Goal: Navigation & Orientation: Find specific page/section

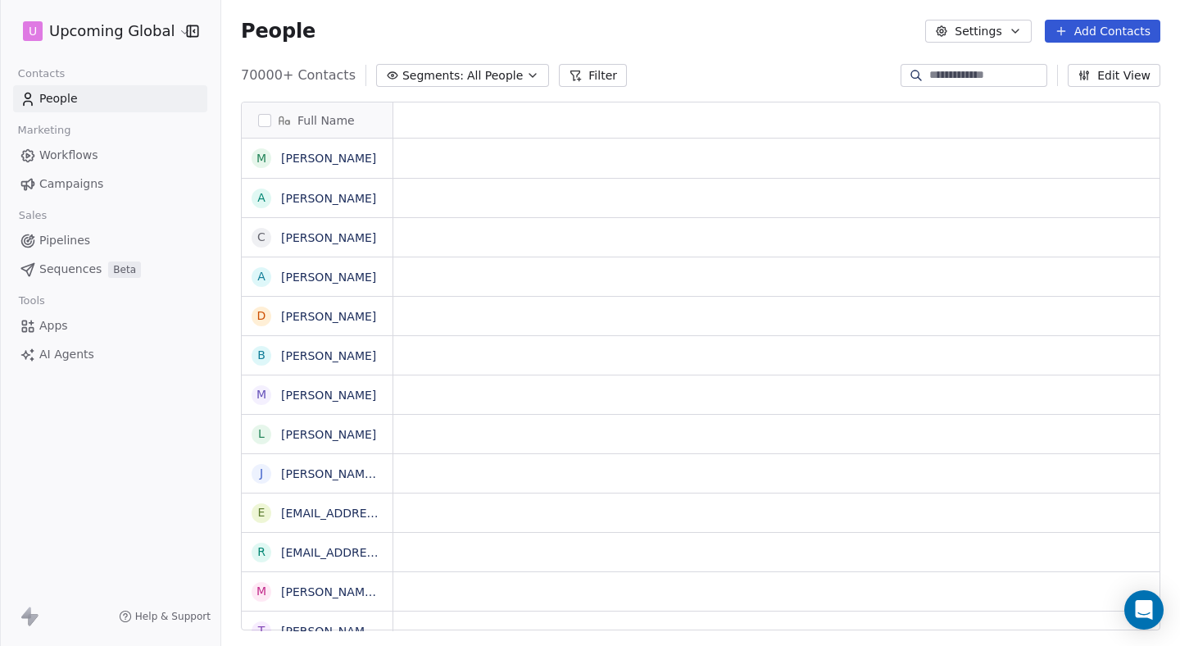
scroll to position [0, 1]
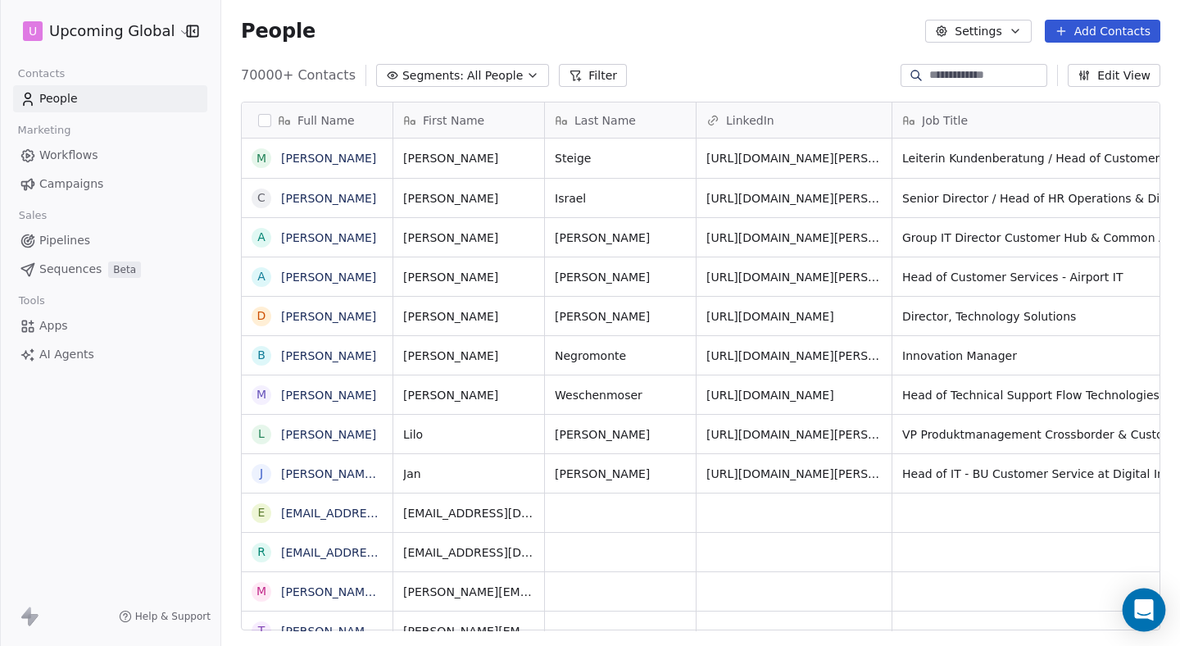
click at [1147, 594] on div "Open Intercom Messenger" at bounding box center [1144, 609] width 43 height 43
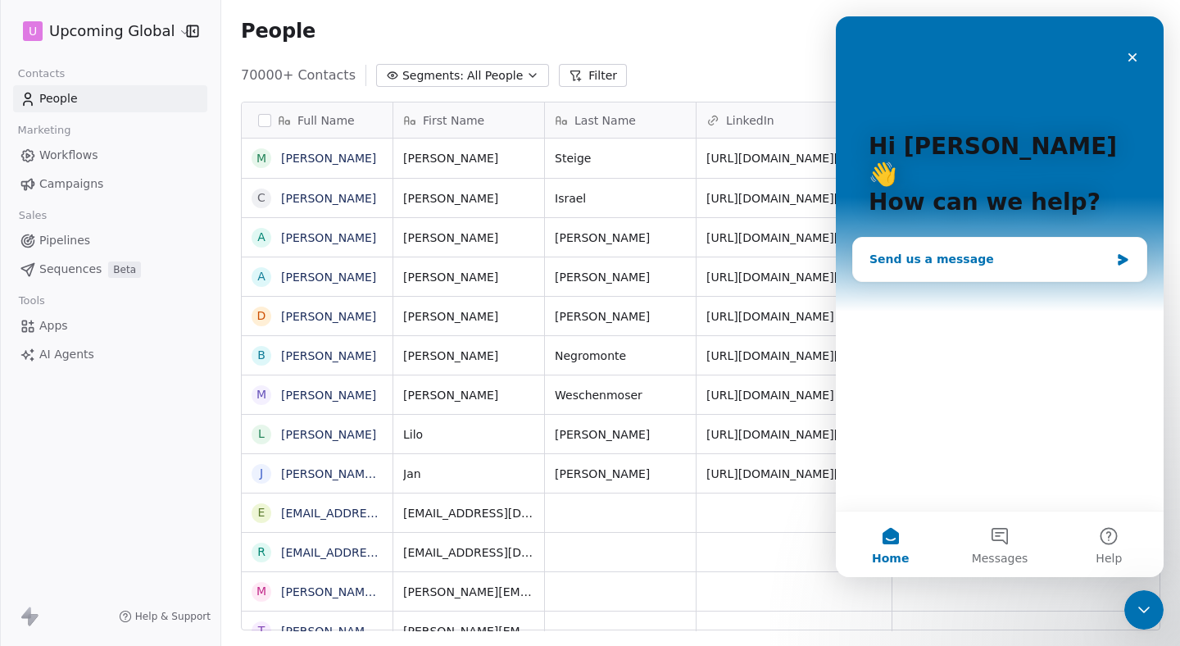
scroll to position [0, 0]
click at [964, 525] on button "Messages" at bounding box center [999, 544] width 109 height 66
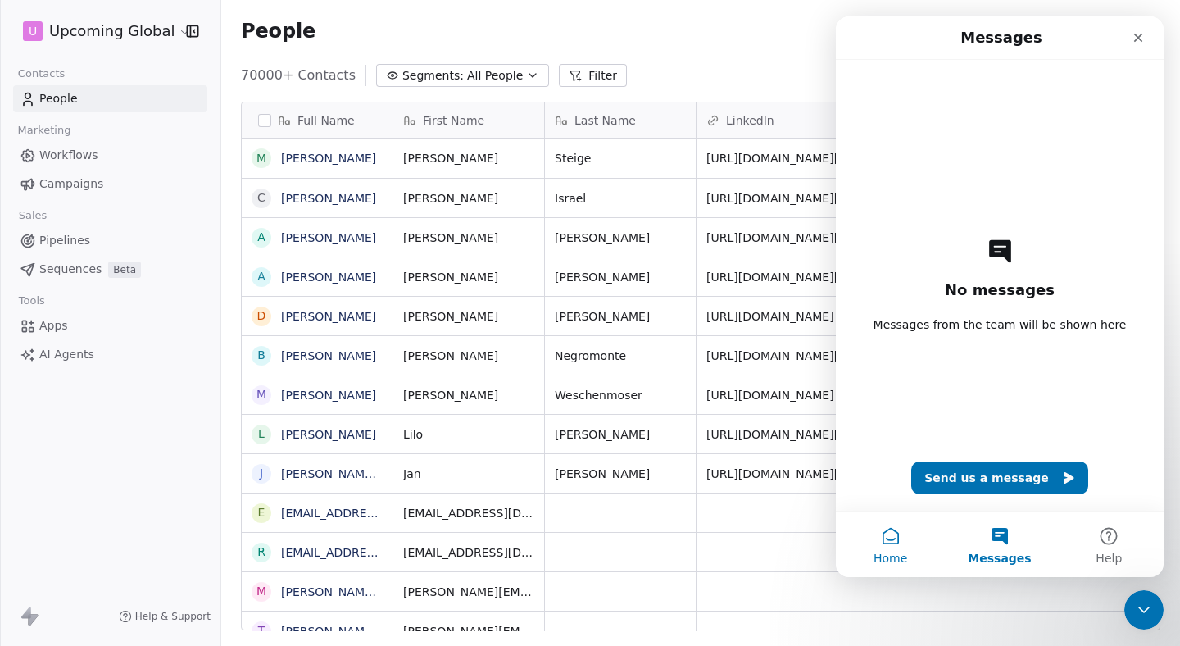
click at [883, 538] on button "Home" at bounding box center [890, 544] width 109 height 66
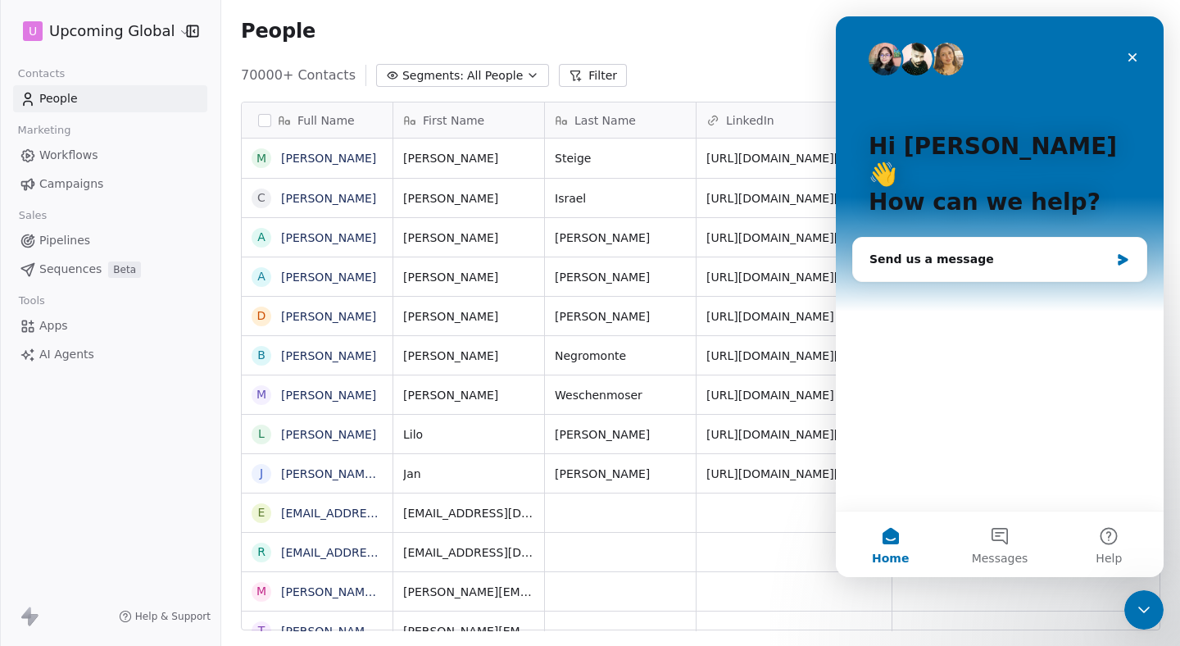
click at [696, 52] on div "People Settings Add Contacts" at bounding box center [700, 31] width 959 height 62
click at [1131, 57] on icon "Close" at bounding box center [1132, 57] width 9 height 9
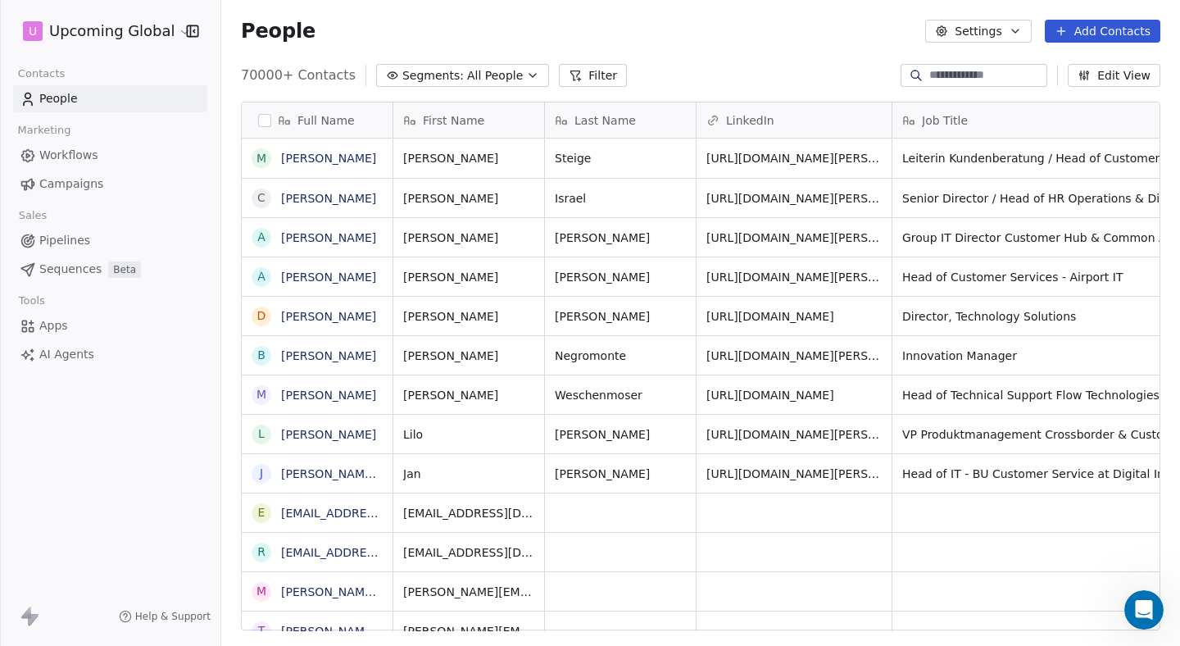
click at [266, 119] on button "button" at bounding box center [264, 120] width 13 height 13
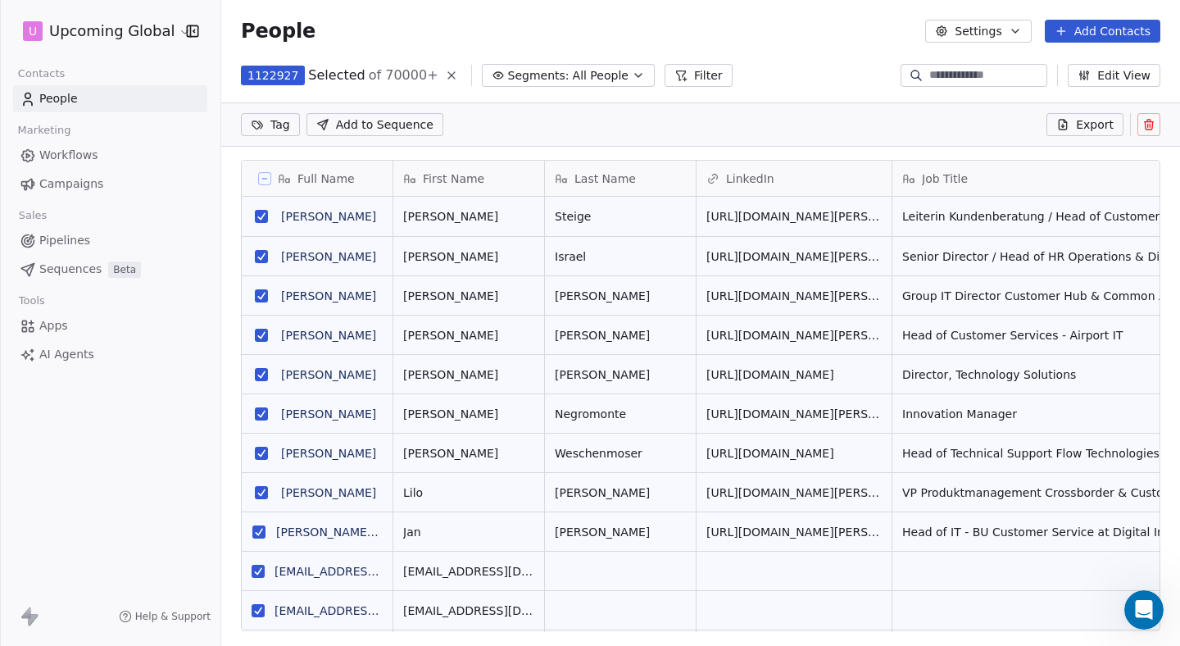
drag, startPoint x: 293, startPoint y: 64, endPoint x: 224, endPoint y: 64, distance: 69.7
click at [224, 64] on div "1122927 Selected of 70000+ Segments: All People Filter Edit View" at bounding box center [700, 75] width 959 height 26
click at [268, 181] on icon at bounding box center [265, 179] width 8 height 8
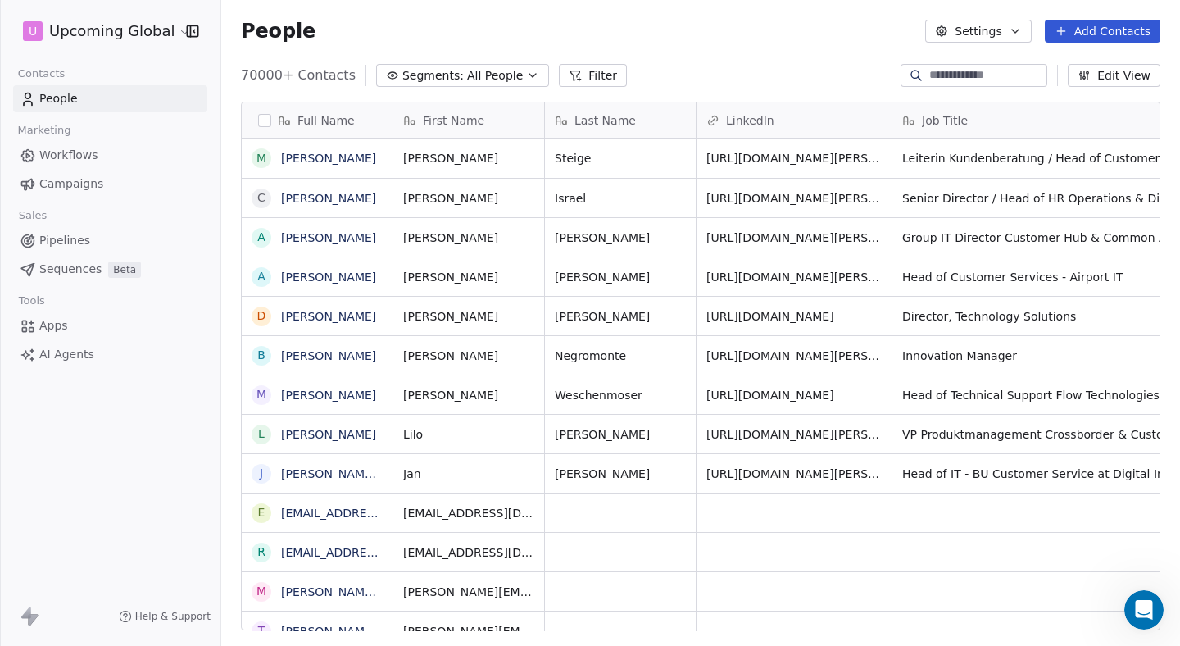
click at [79, 257] on link "Sequences Beta" at bounding box center [110, 269] width 194 height 27
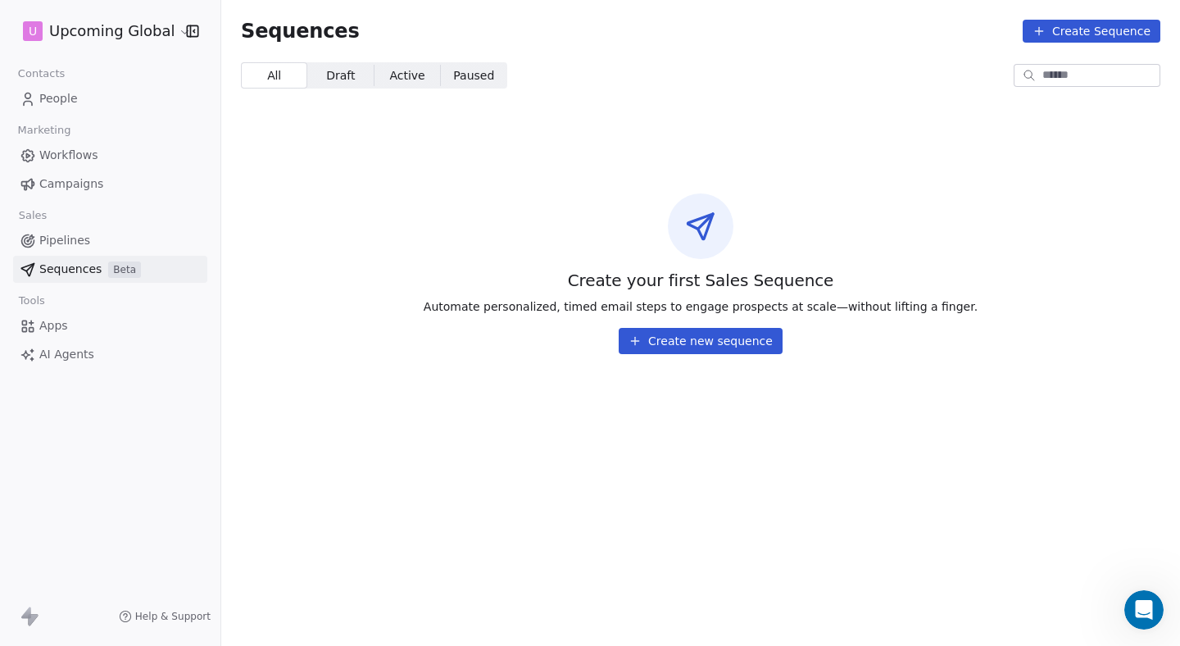
click at [95, 180] on span "Campaigns" at bounding box center [71, 183] width 64 height 17
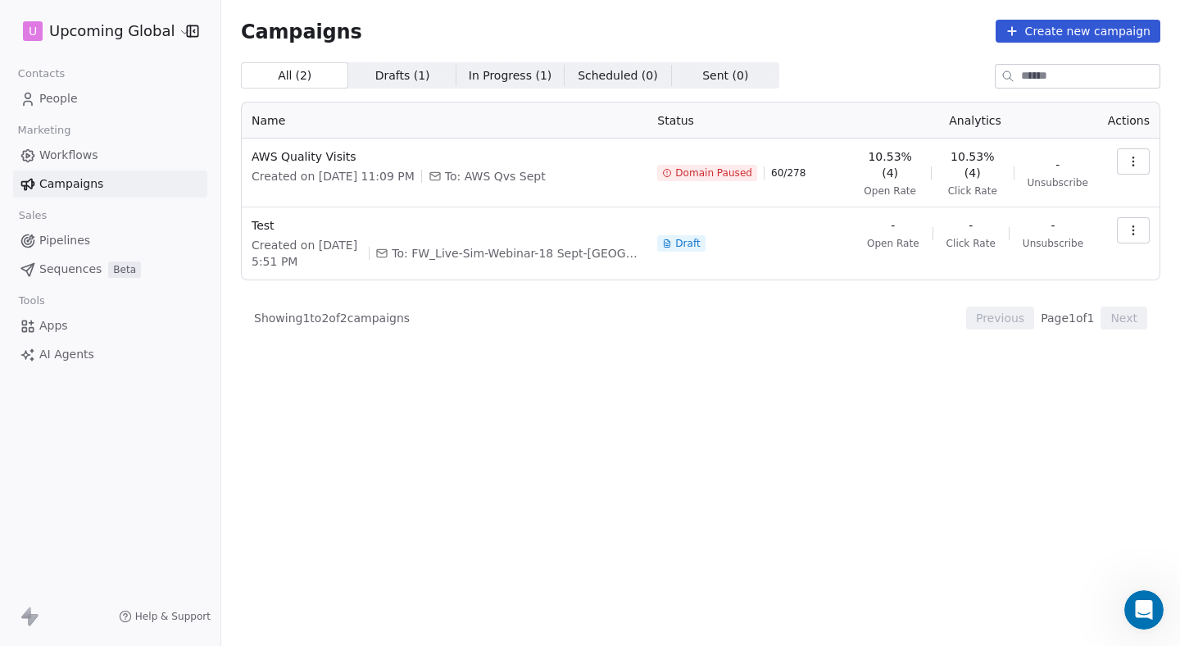
click at [1138, 157] on icon "button" at bounding box center [1133, 161] width 13 height 13
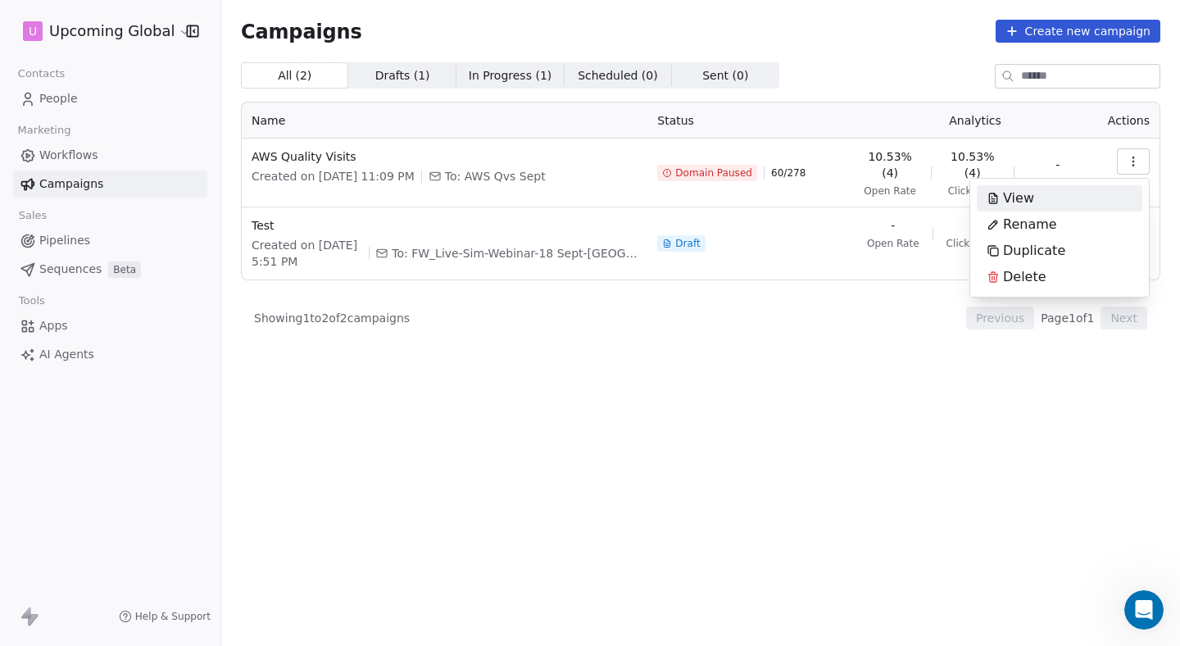
click at [1070, 198] on div "View" at bounding box center [1060, 198] width 166 height 26
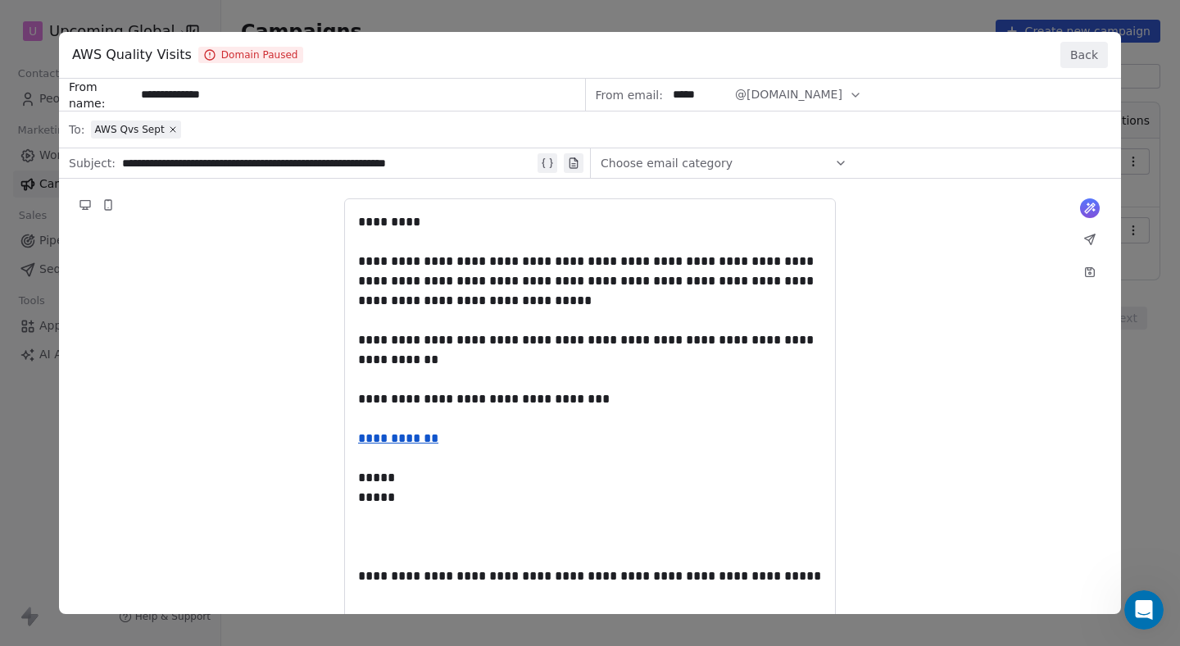
click at [1061, 55] on button "Back" at bounding box center [1084, 55] width 48 height 26
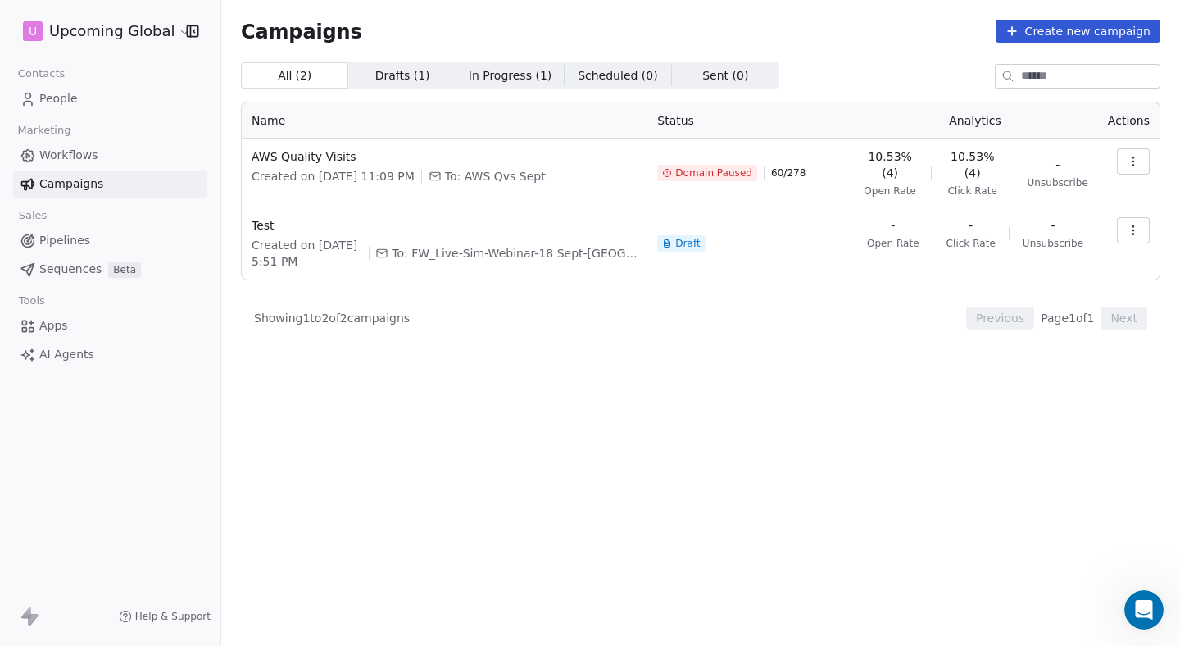
click at [326, 146] on td "AWS Quality Visits Created on [DATE] 11:09 PM To: AWS Qvs Sept" at bounding box center [445, 172] width 406 height 69
click at [295, 154] on span "AWS Quality Visits" at bounding box center [445, 156] width 386 height 16
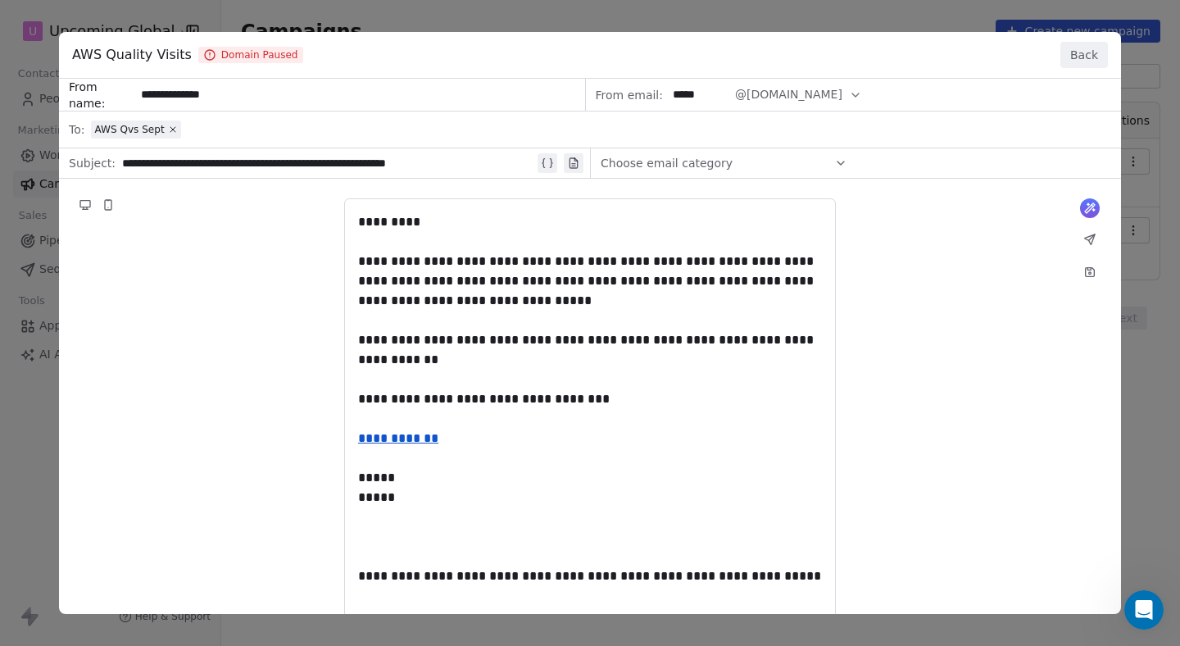
click at [1086, 63] on button "Back" at bounding box center [1084, 55] width 48 height 26
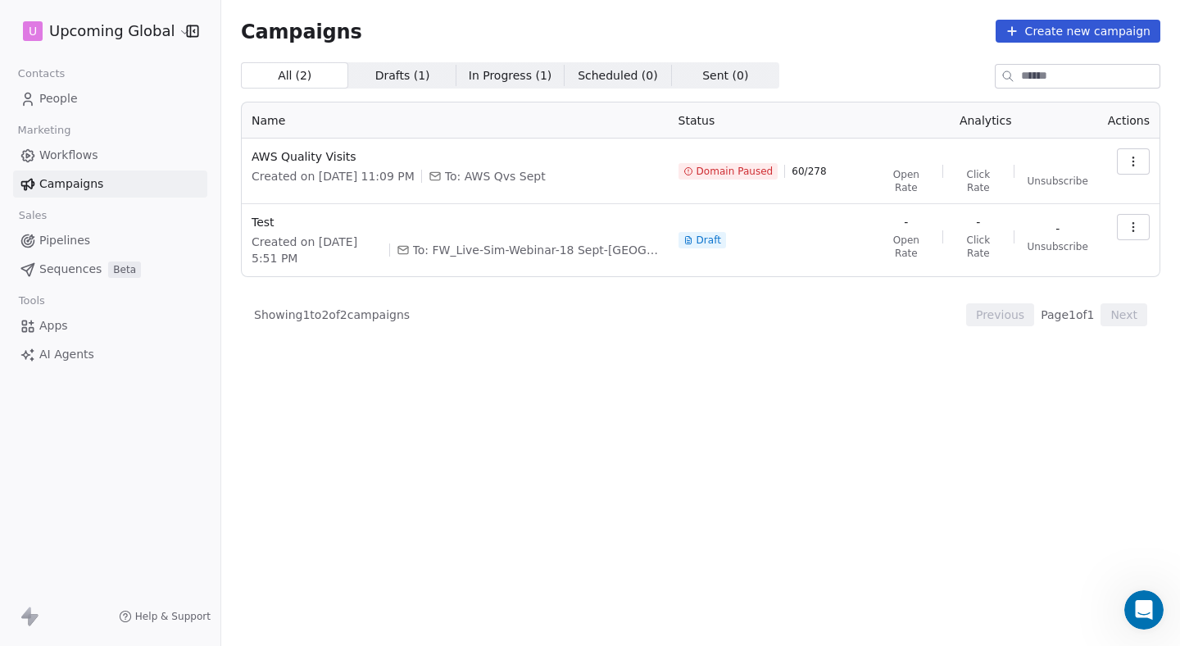
click at [416, 74] on span "Drafts ( 1 )" at bounding box center [402, 75] width 55 height 17
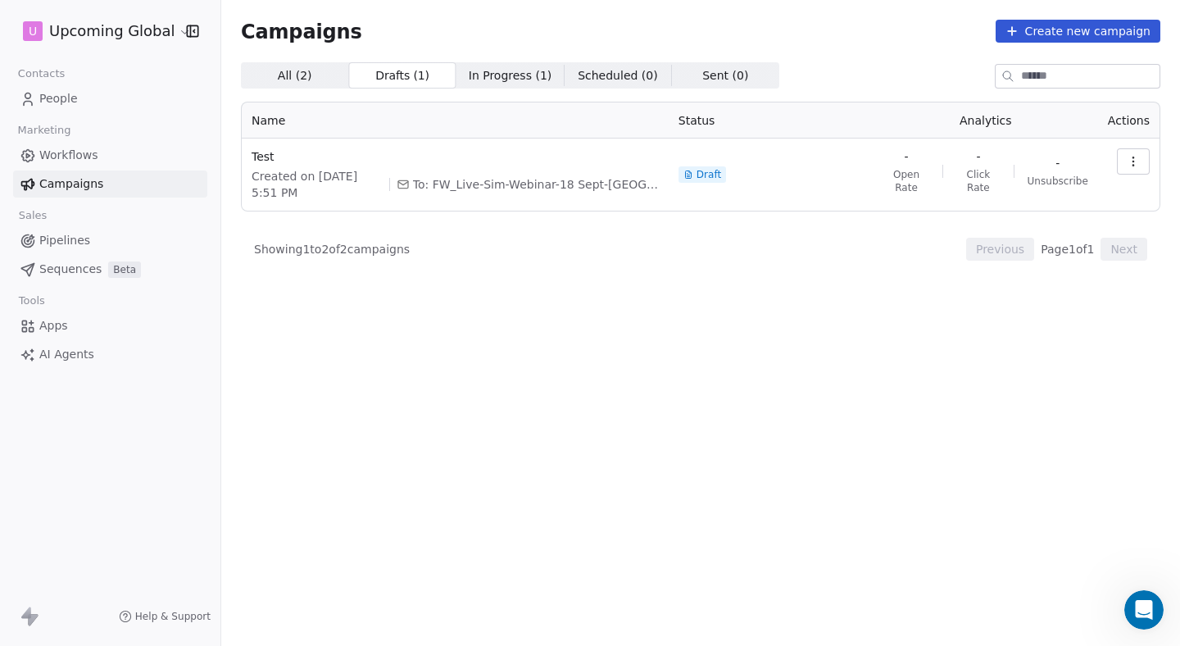
click at [483, 77] on span "In Progress ( 1 )" at bounding box center [511, 75] width 84 height 17
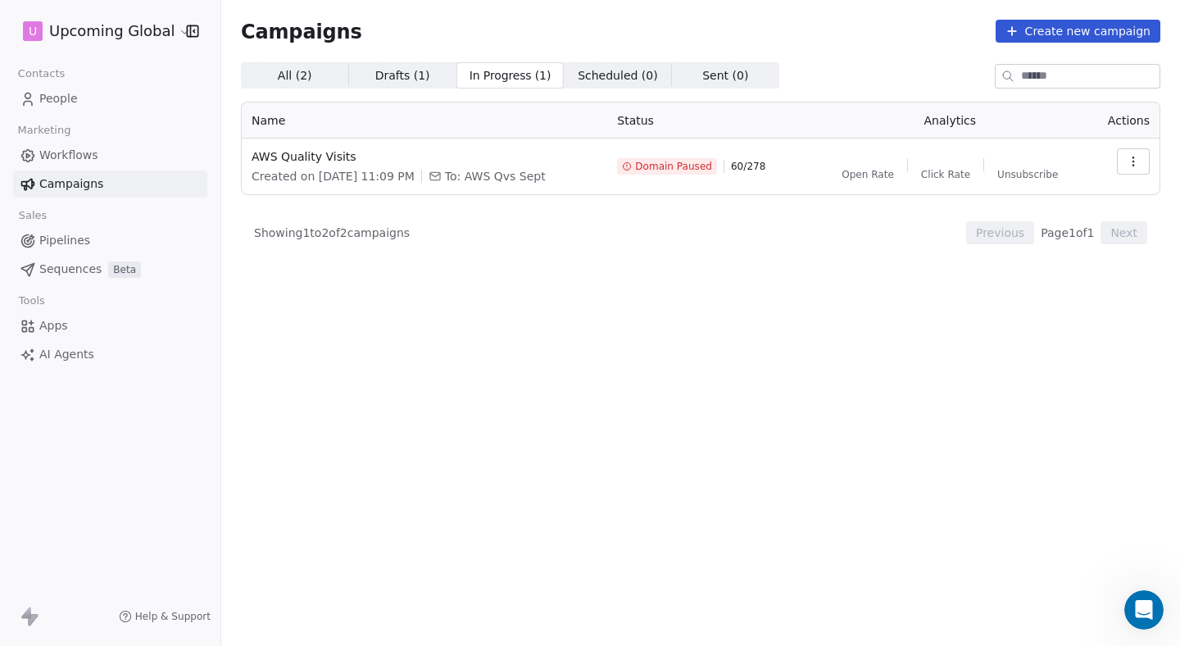
click at [590, 78] on span "Scheduled ( 0 )" at bounding box center [618, 75] width 80 height 17
click at [721, 79] on span "Sent ( 0 )" at bounding box center [725, 75] width 46 height 17
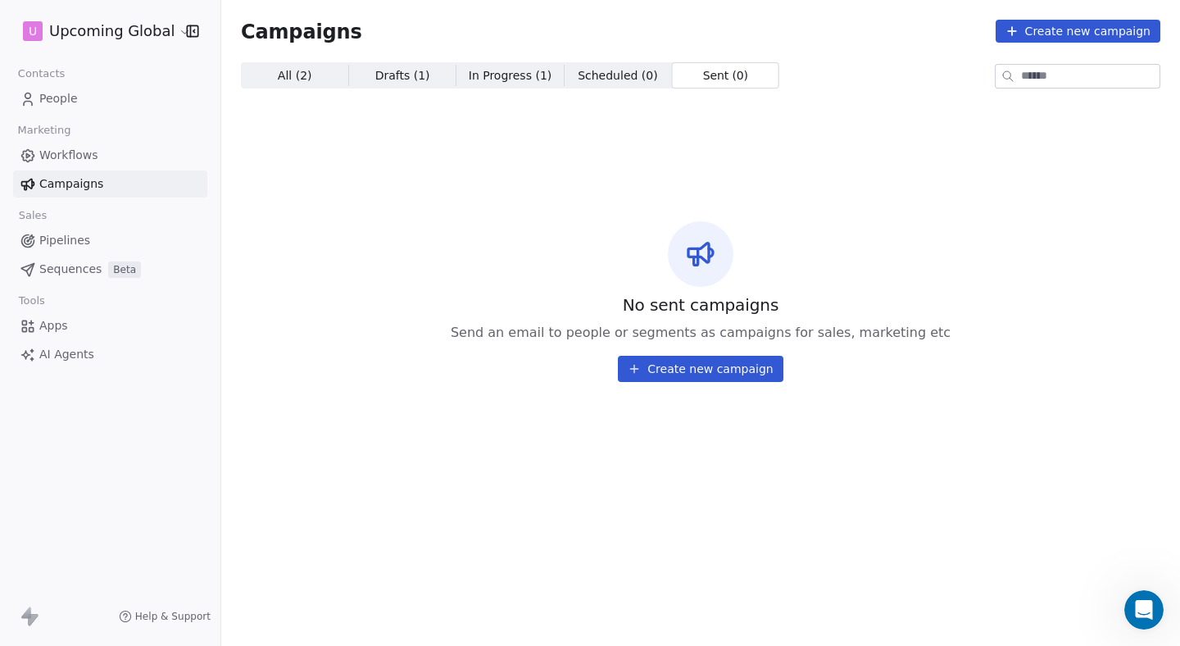
click at [285, 64] on span "All ( 2 ) All ( 2 )" at bounding box center [294, 75] width 107 height 26
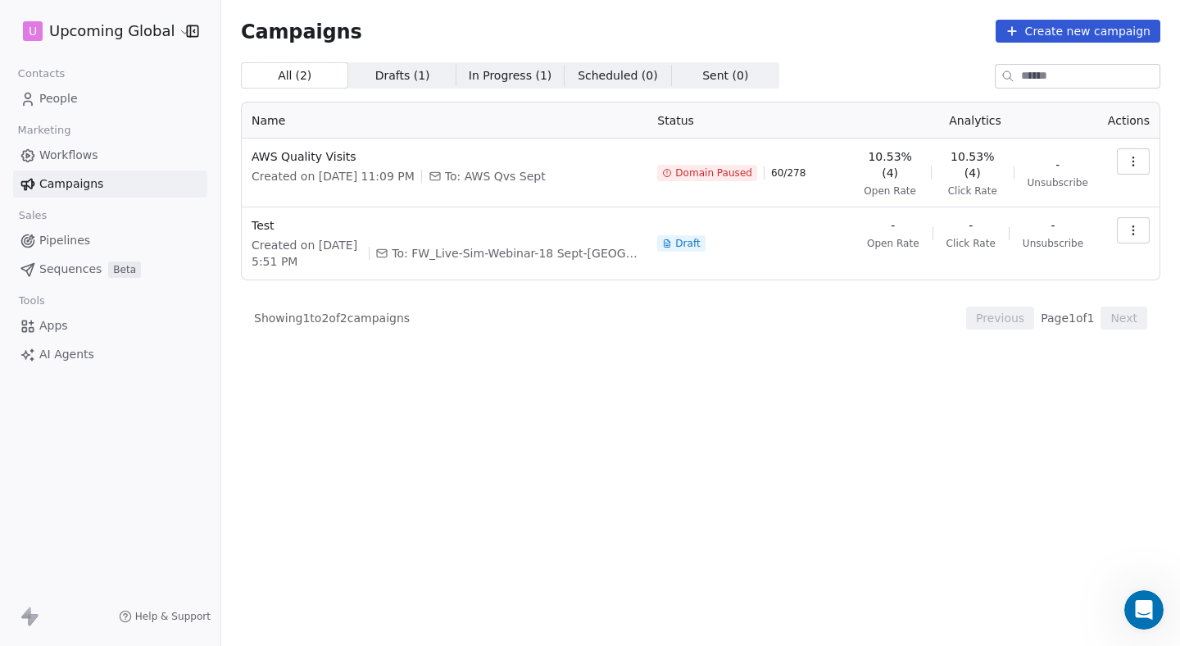
click at [93, 243] on link "Pipelines" at bounding box center [110, 240] width 194 height 27
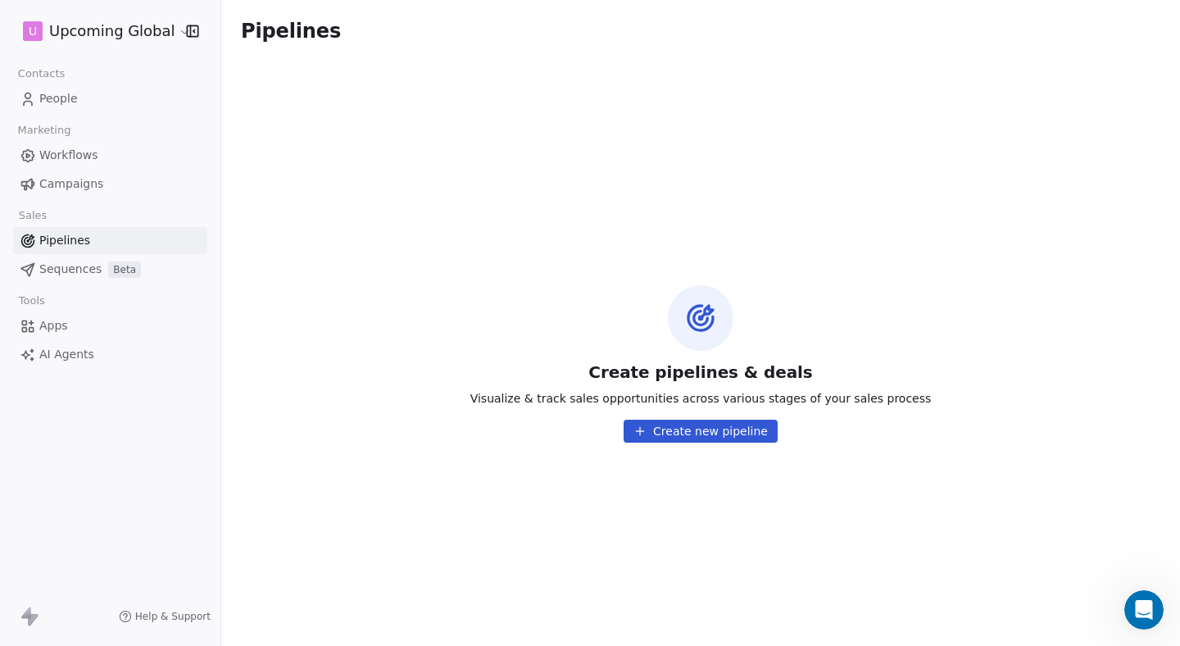
click at [64, 261] on span "Sequences" at bounding box center [70, 269] width 62 height 17
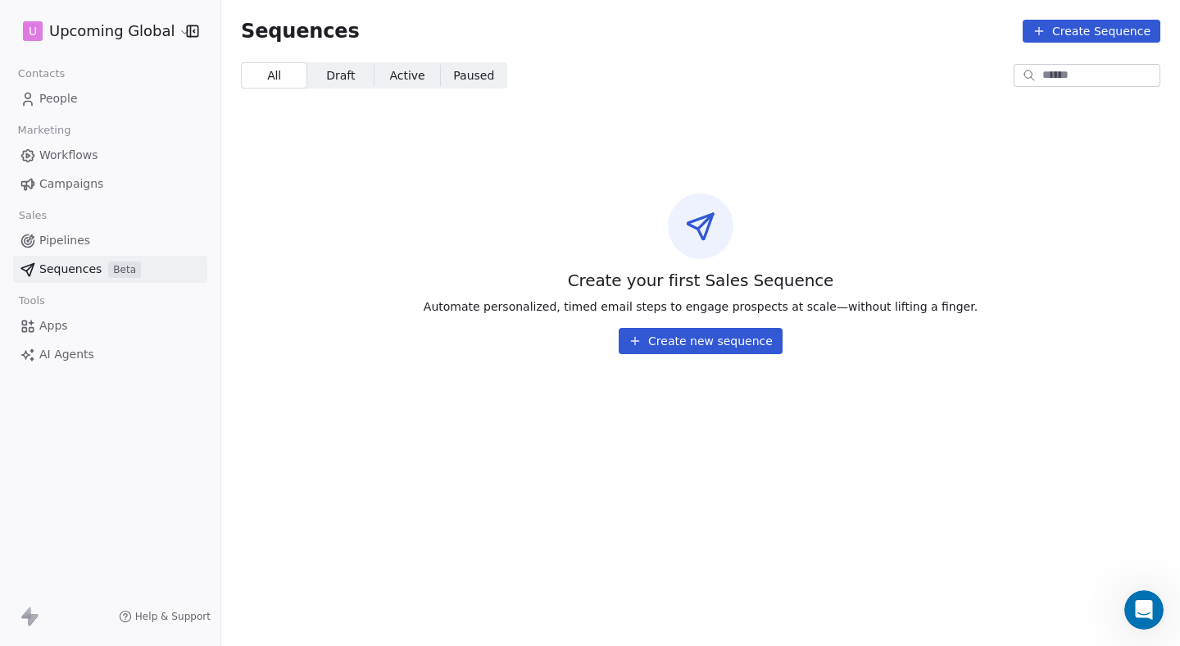
click at [75, 238] on span "Pipelines" at bounding box center [64, 240] width 51 height 17
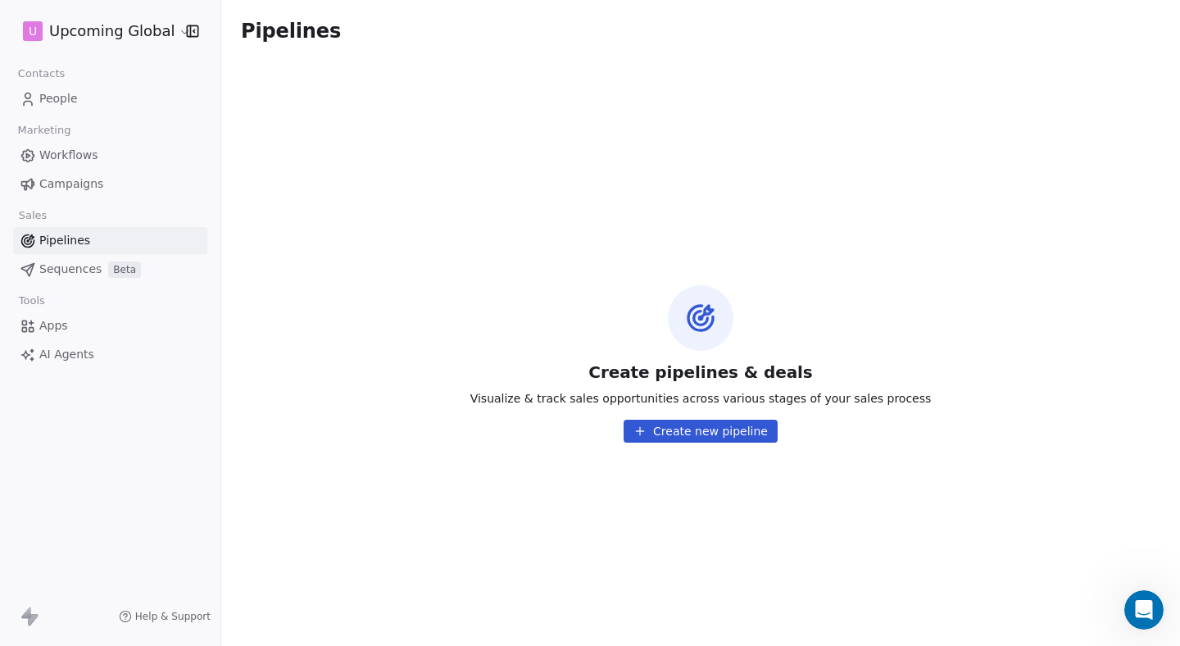
click at [66, 319] on span "Apps" at bounding box center [53, 325] width 29 height 17
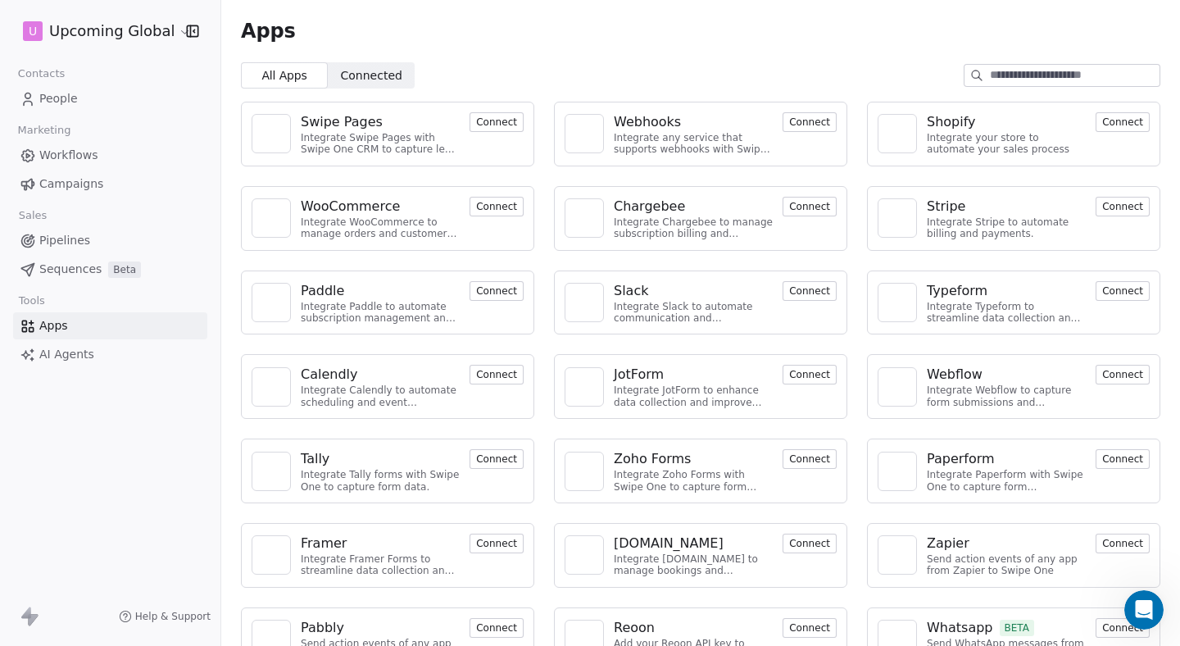
scroll to position [39, 0]
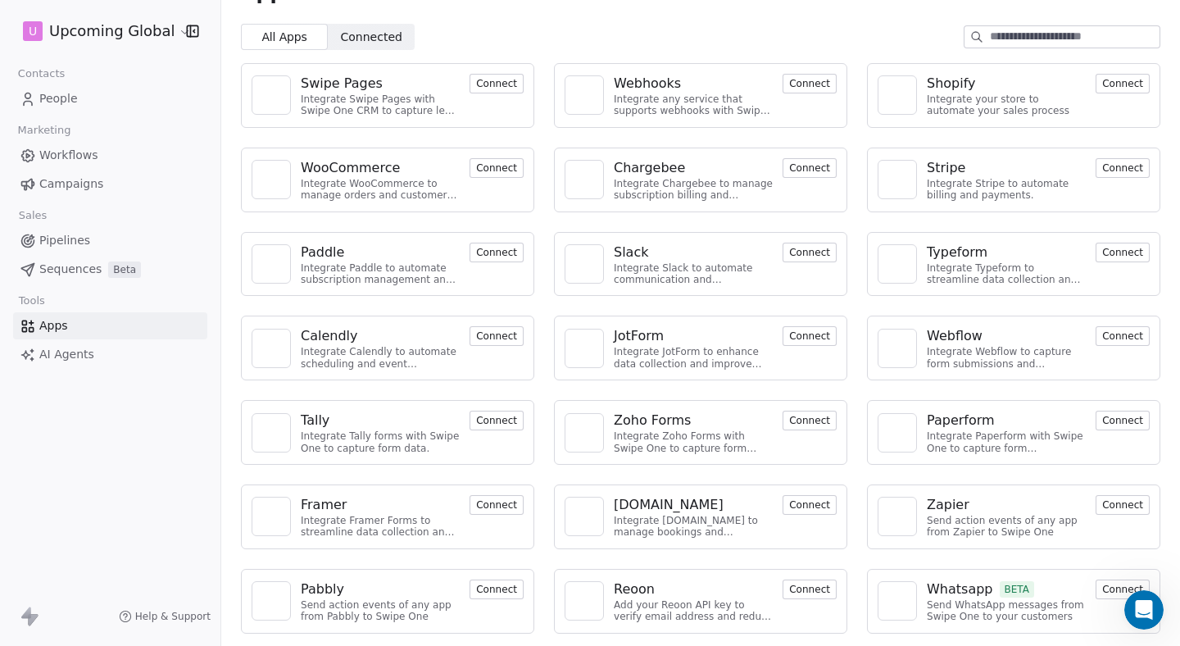
click at [102, 338] on link "Apps" at bounding box center [110, 325] width 194 height 27
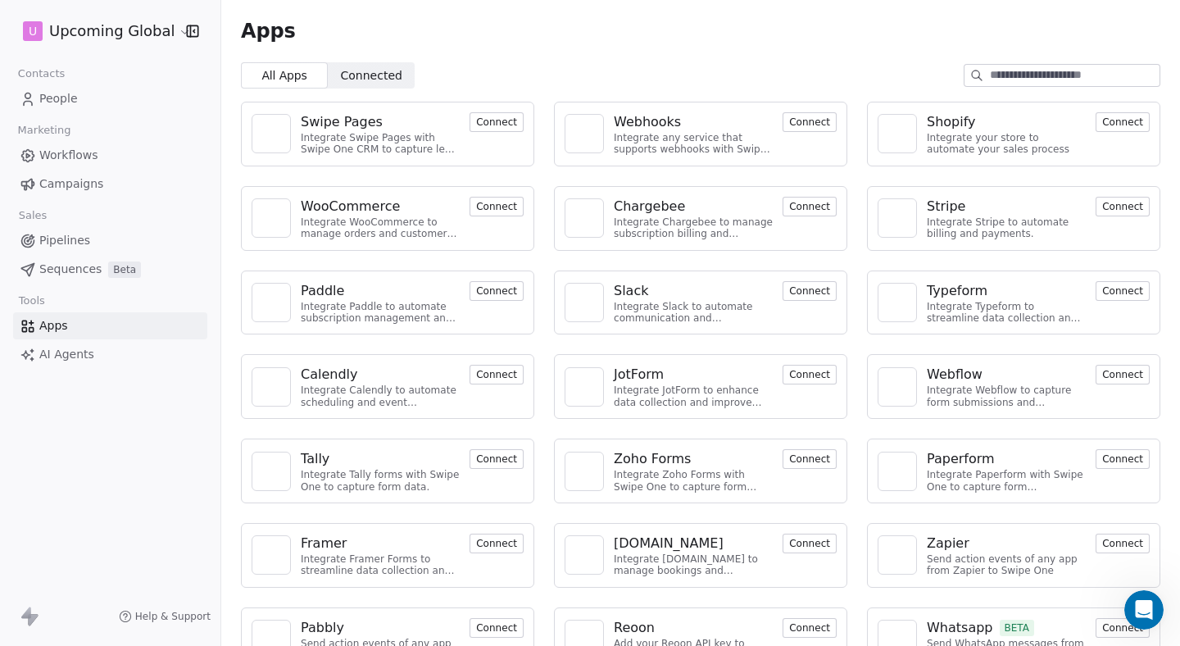
click at [86, 355] on span "AI Agents" at bounding box center [66, 354] width 55 height 17
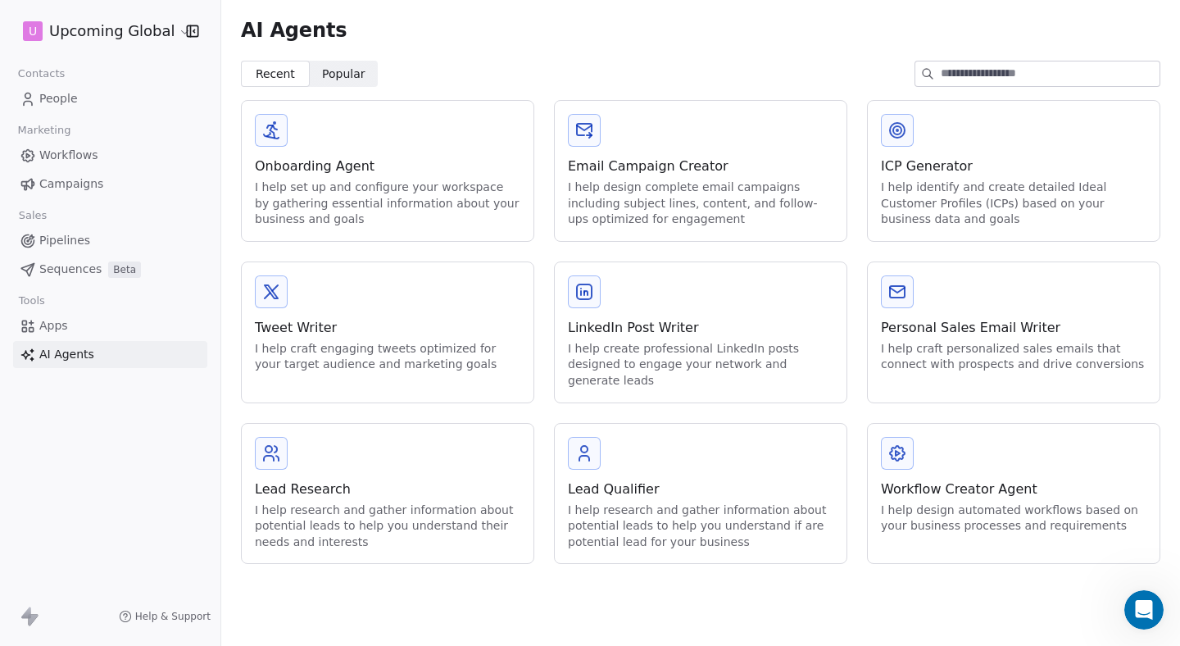
click at [70, 102] on span "People" at bounding box center [58, 98] width 39 height 17
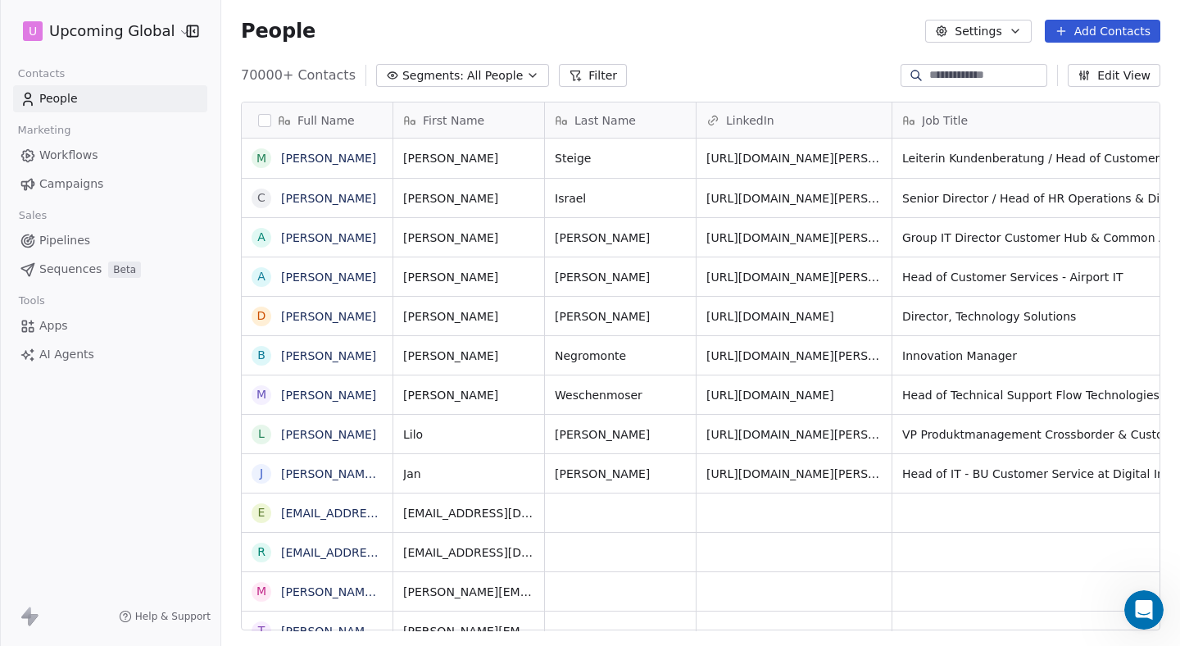
scroll to position [568, 959]
click at [274, 125] on div "Full Name" at bounding box center [316, 120] width 128 height 16
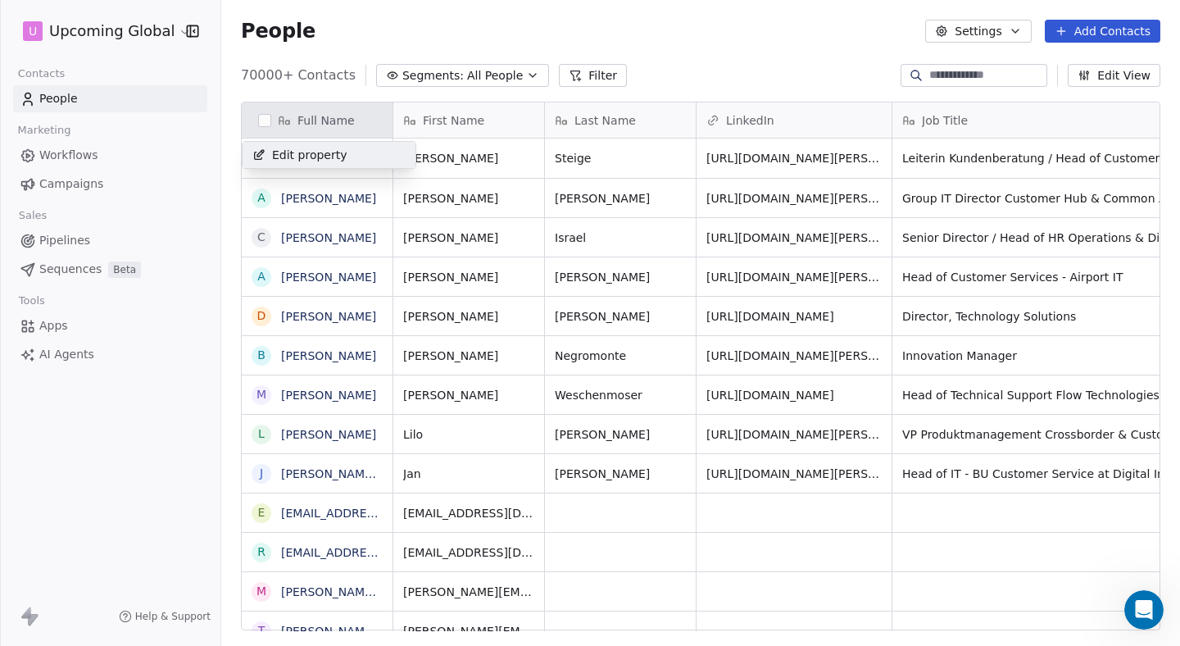
click at [261, 124] on html "U Upcoming Global Contacts People Marketing Workflows Campaigns Sales Pipelines…" at bounding box center [590, 323] width 1180 height 646
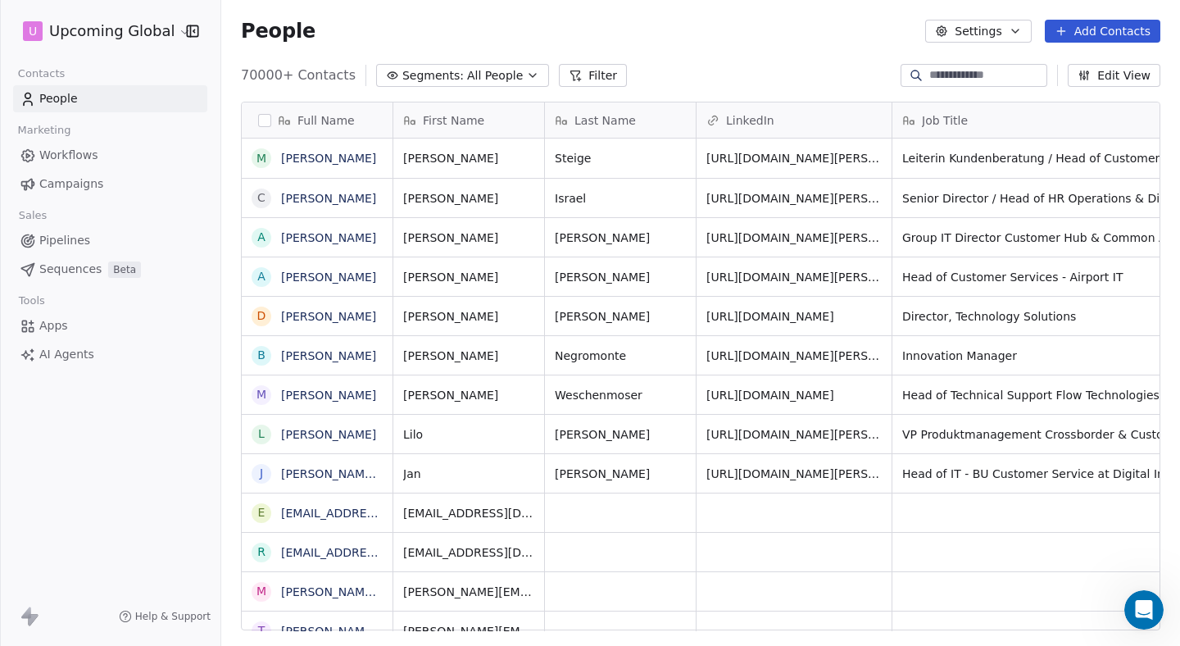
click at [261, 124] on button "button" at bounding box center [264, 120] width 13 height 13
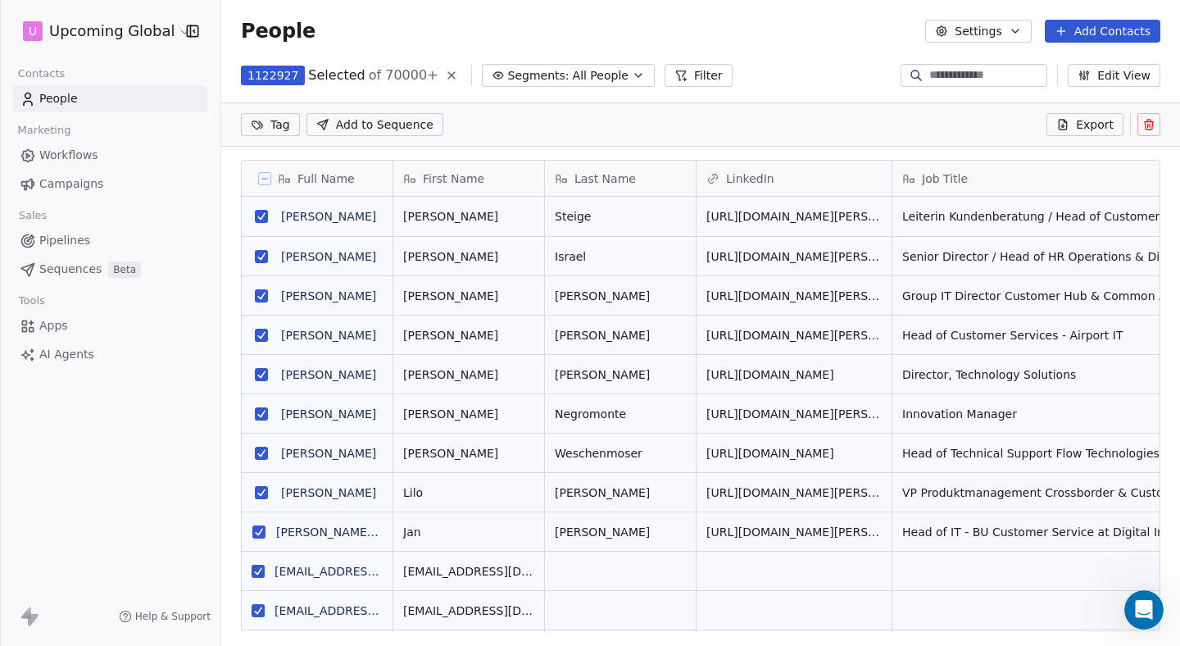
scroll to position [511, 959]
click at [270, 179] on button at bounding box center [264, 178] width 13 height 13
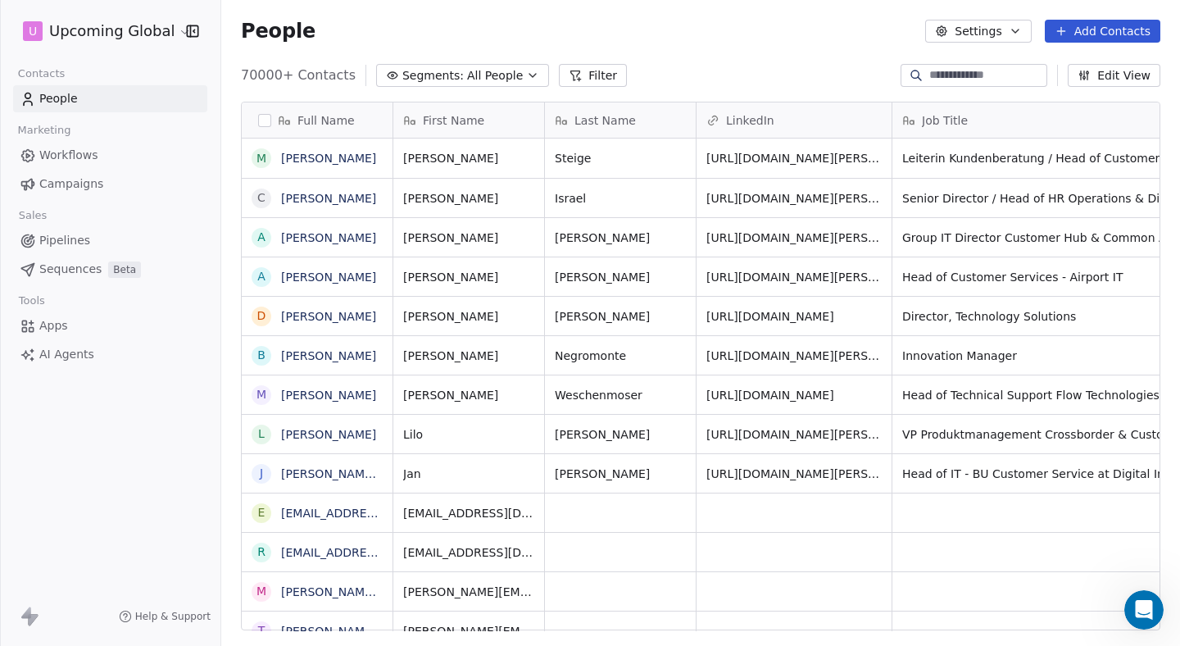
scroll to position [568, 959]
click at [72, 147] on span "Workflows" at bounding box center [68, 155] width 59 height 17
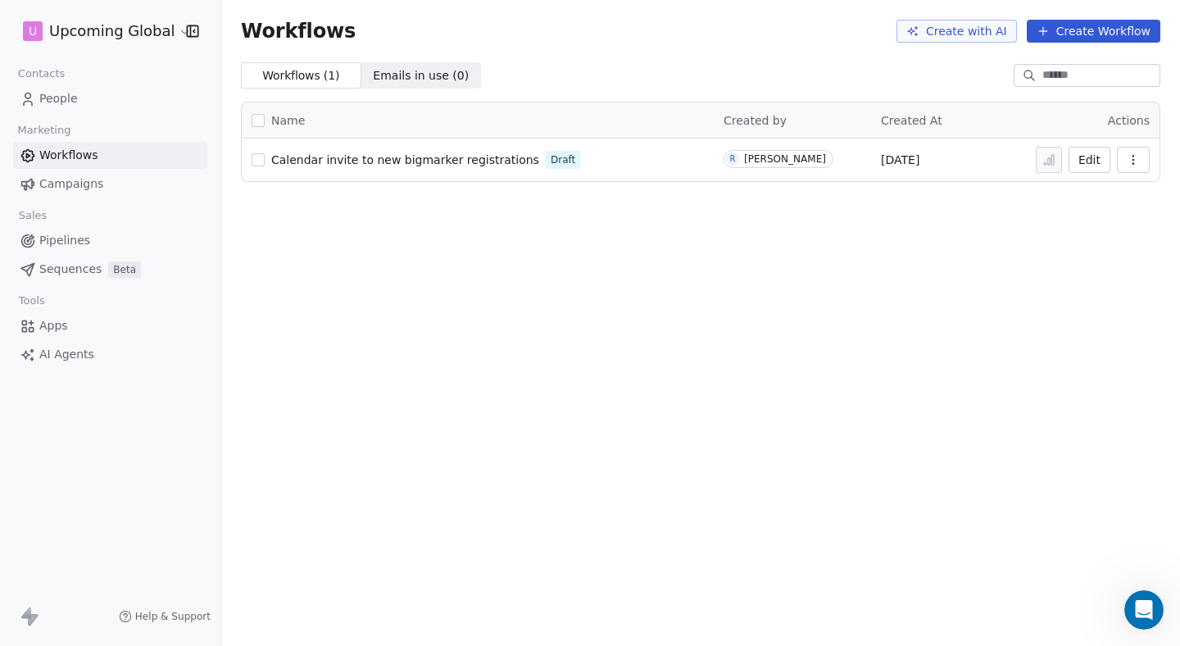
click at [76, 320] on link "Apps" at bounding box center [110, 325] width 194 height 27
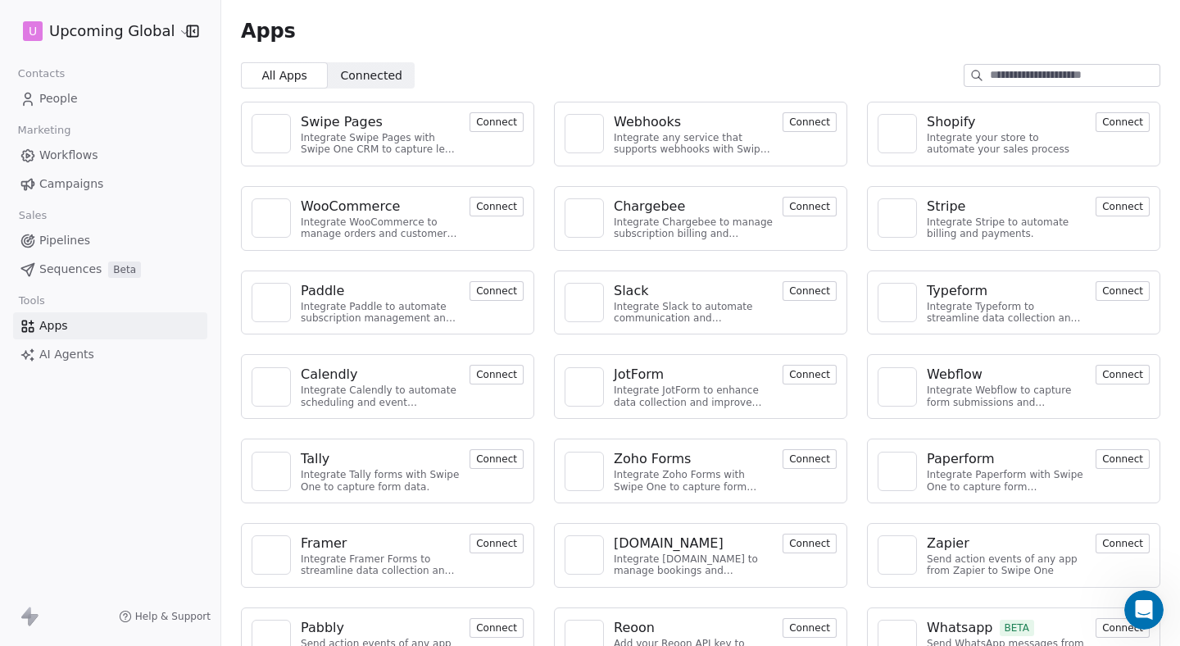
click at [81, 351] on span "AI Agents" at bounding box center [66, 354] width 55 height 17
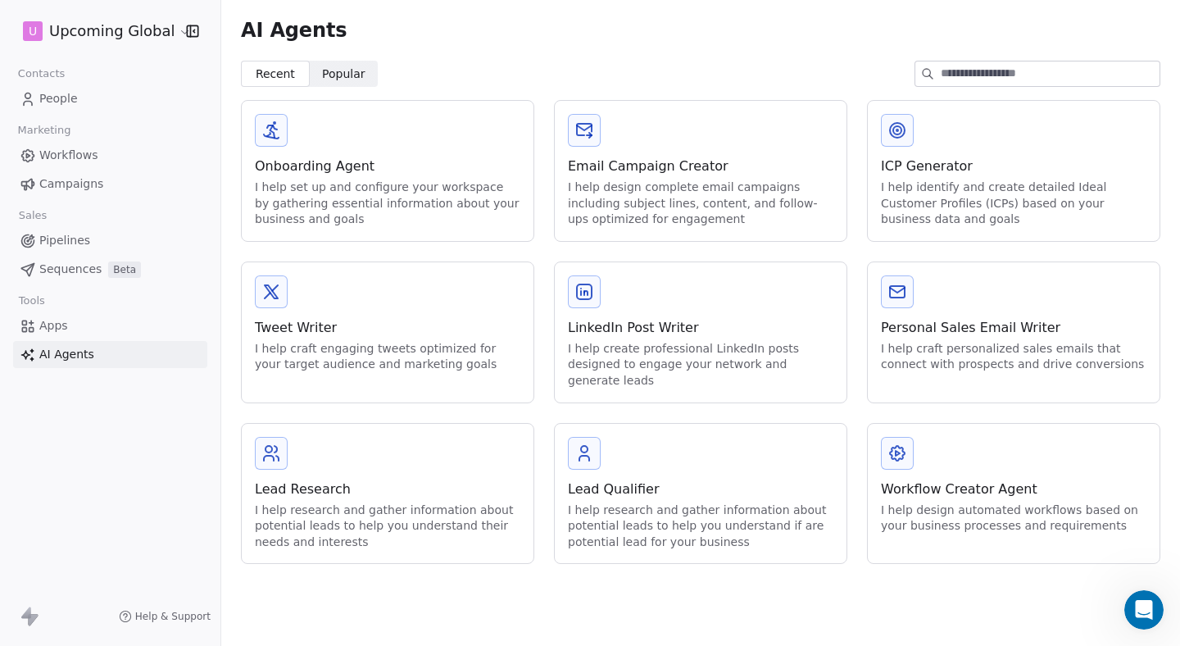
click at [721, 201] on div "I help design complete email campaigns including subject lines, content, and fo…" at bounding box center [700, 203] width 265 height 48
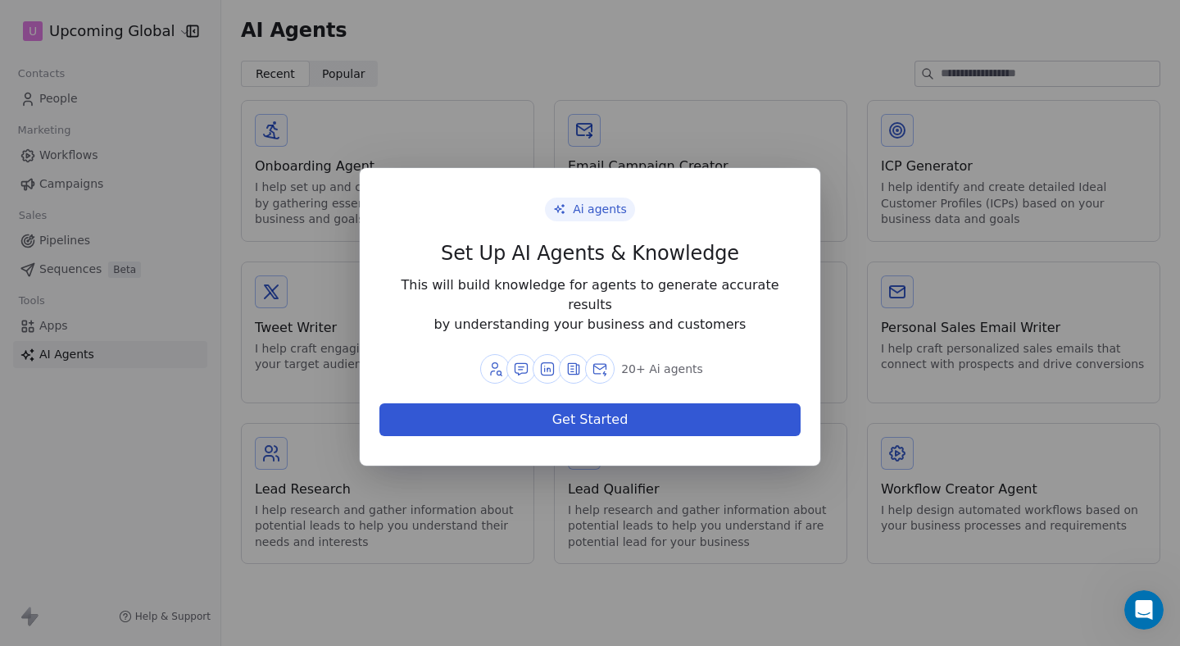
click at [680, 146] on div "Ai agents Set Up AI Agents & Knowledge This will build knowledge for agents to …" at bounding box center [590, 323] width 1180 height 646
